Goal: Task Accomplishment & Management: Use online tool/utility

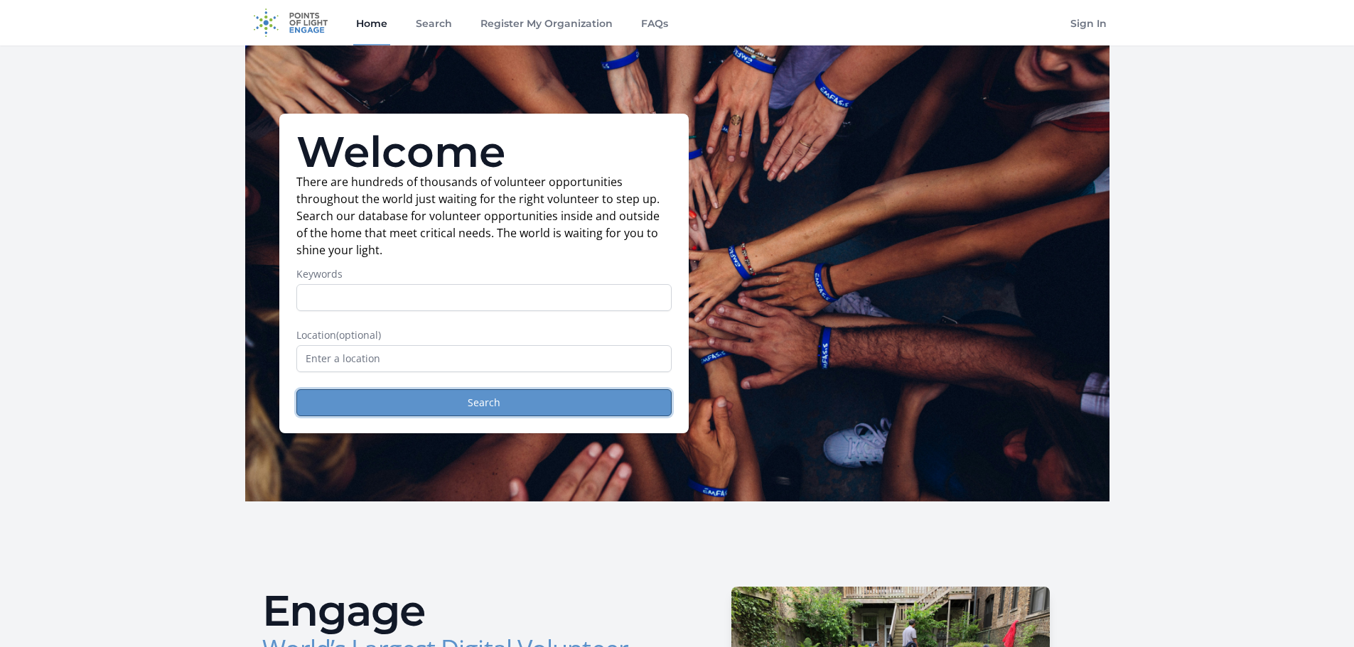
click at [515, 406] on button "Search" at bounding box center [483, 402] width 375 height 27
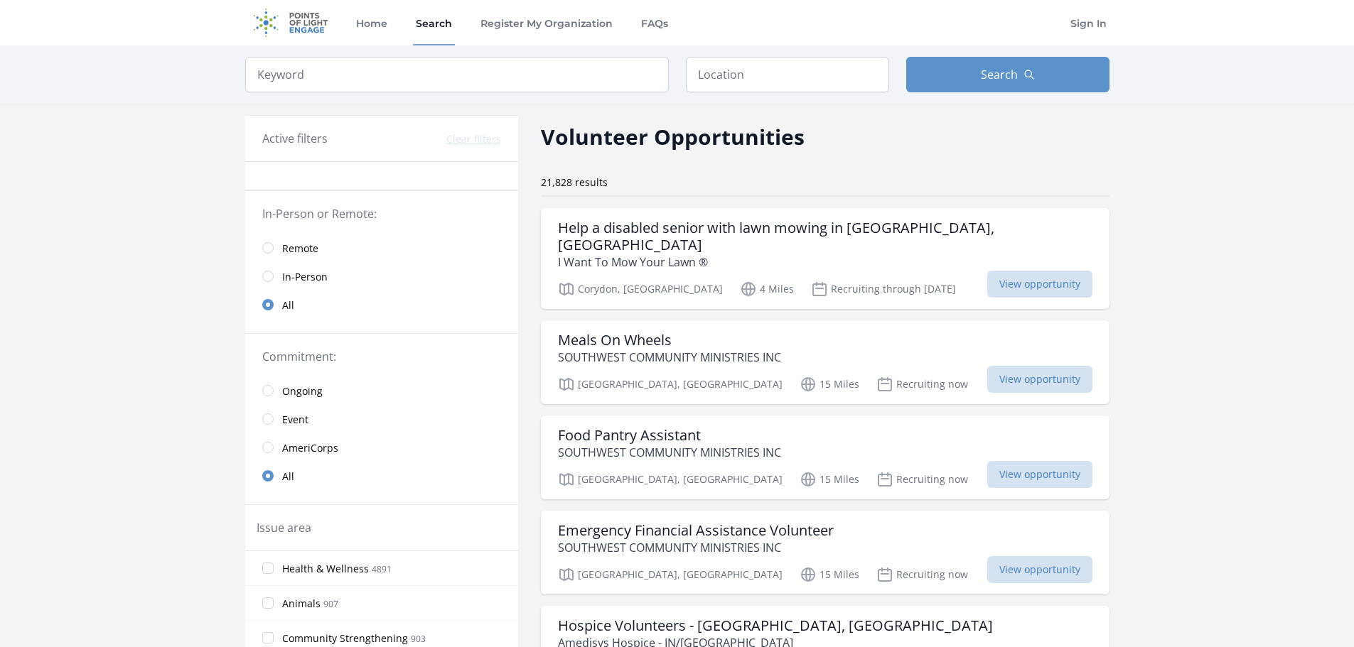
scroll to position [71, 0]
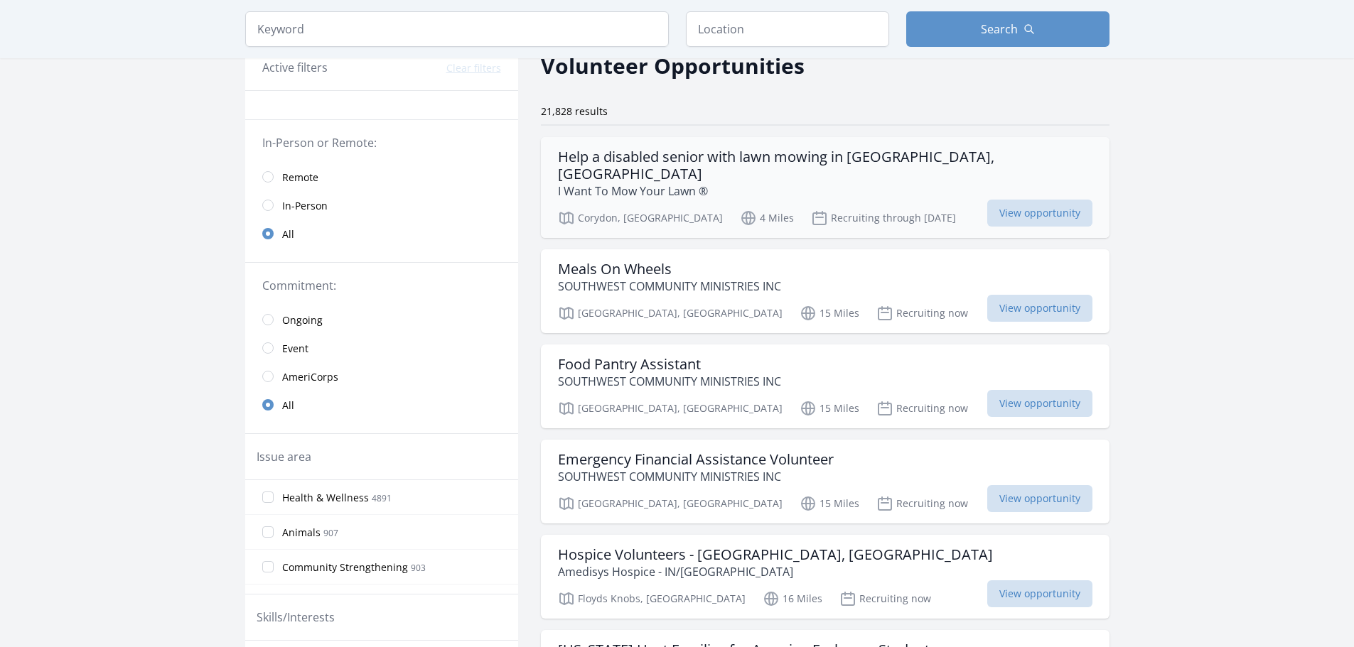
click at [904, 187] on div "Help a disabled senior with lawn mowing in Corydon, IN I Want To Mow Your Lawn …" at bounding box center [825, 187] width 569 height 101
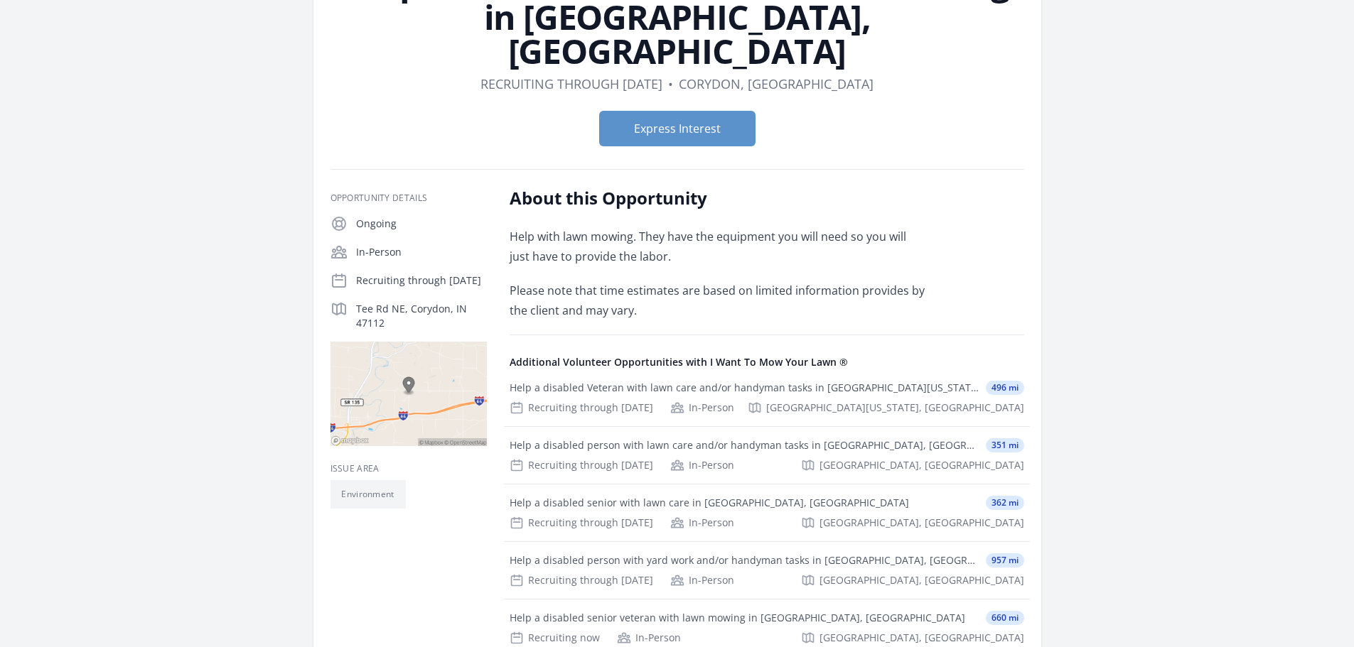
scroll to position [71, 0]
